Goal: Information Seeking & Learning: Learn about a topic

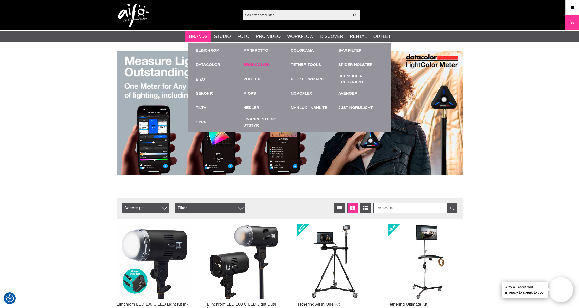
click at [260, 64] on link "Broncolor" at bounding box center [256, 65] width 26 height 6
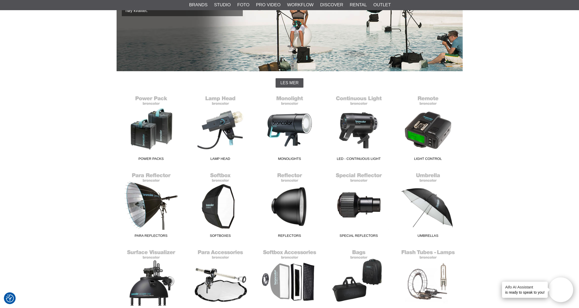
scroll to position [79, 0]
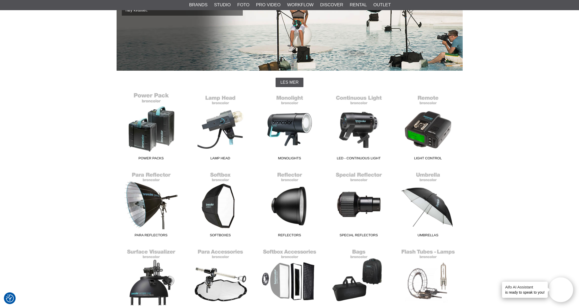
click at [164, 112] on link "Power Packs" at bounding box center [151, 127] width 69 height 70
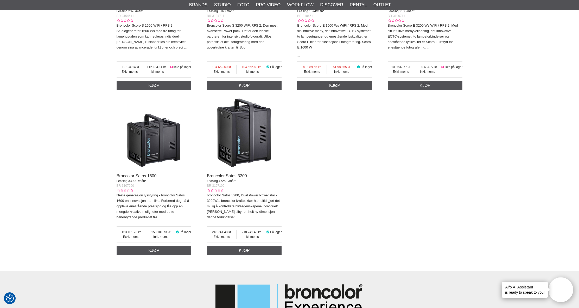
scroll to position [460, 0]
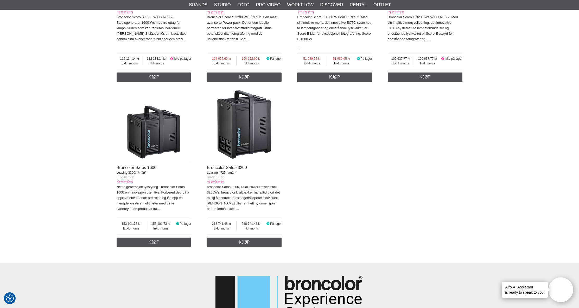
click at [239, 127] on img at bounding box center [244, 124] width 75 height 75
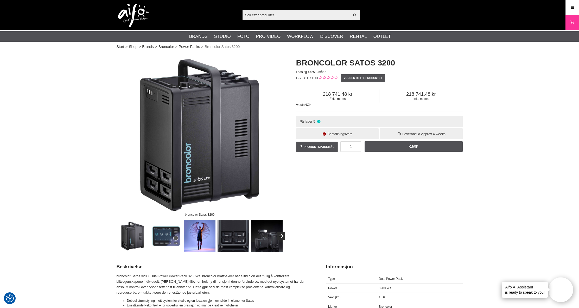
click at [269, 243] on img at bounding box center [267, 236] width 32 height 32
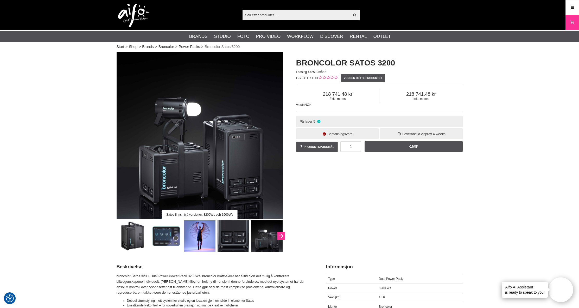
click at [280, 234] on icon "Next" at bounding box center [281, 236] width 6 height 5
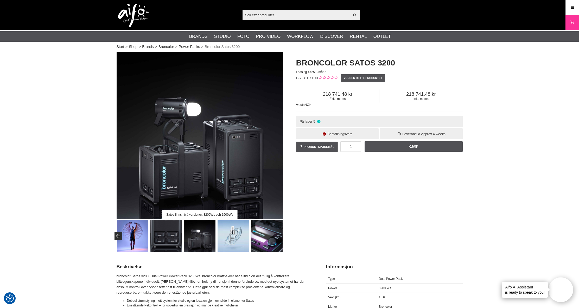
click at [239, 237] on img at bounding box center [234, 236] width 32 height 32
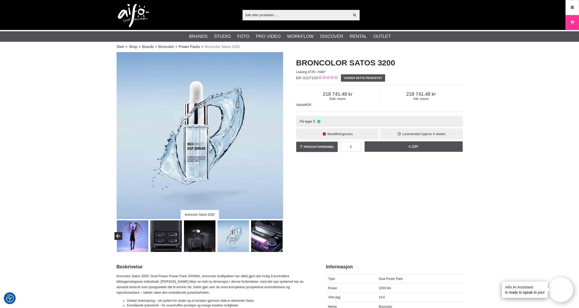
click at [265, 237] on img at bounding box center [267, 236] width 32 height 32
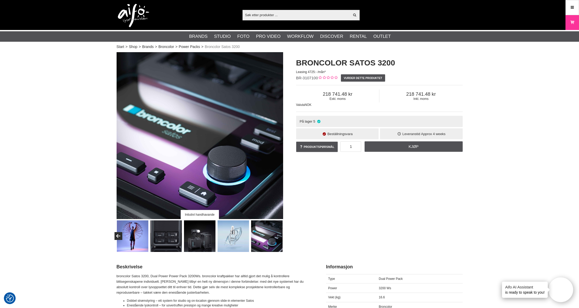
scroll to position [-5, 0]
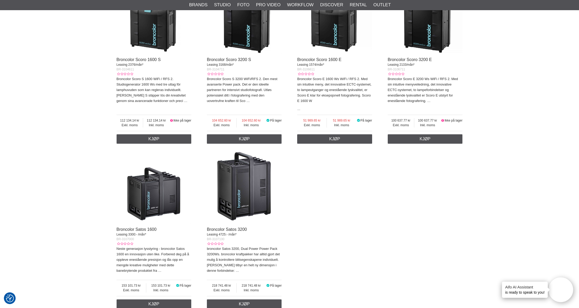
scroll to position [409, 0]
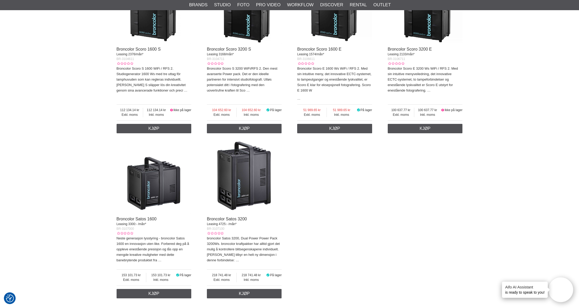
click at [241, 180] on img at bounding box center [244, 175] width 75 height 75
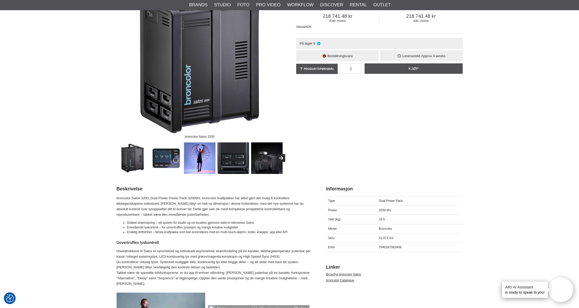
scroll to position [77, 0]
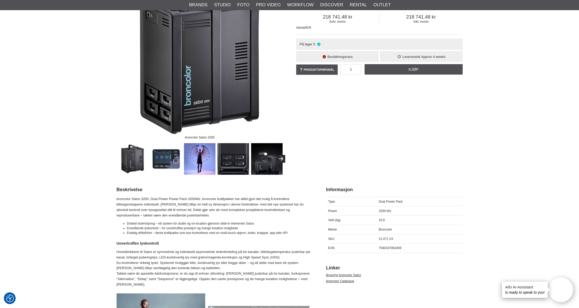
click at [232, 153] on img at bounding box center [234, 159] width 32 height 32
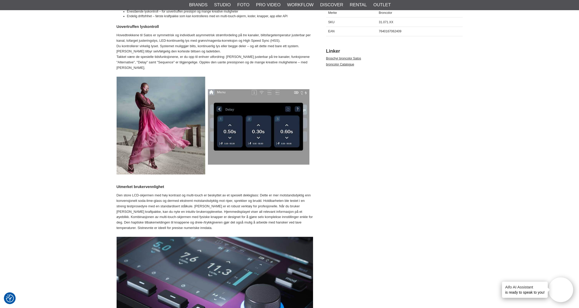
scroll to position [294, 0]
